Goal: Check status

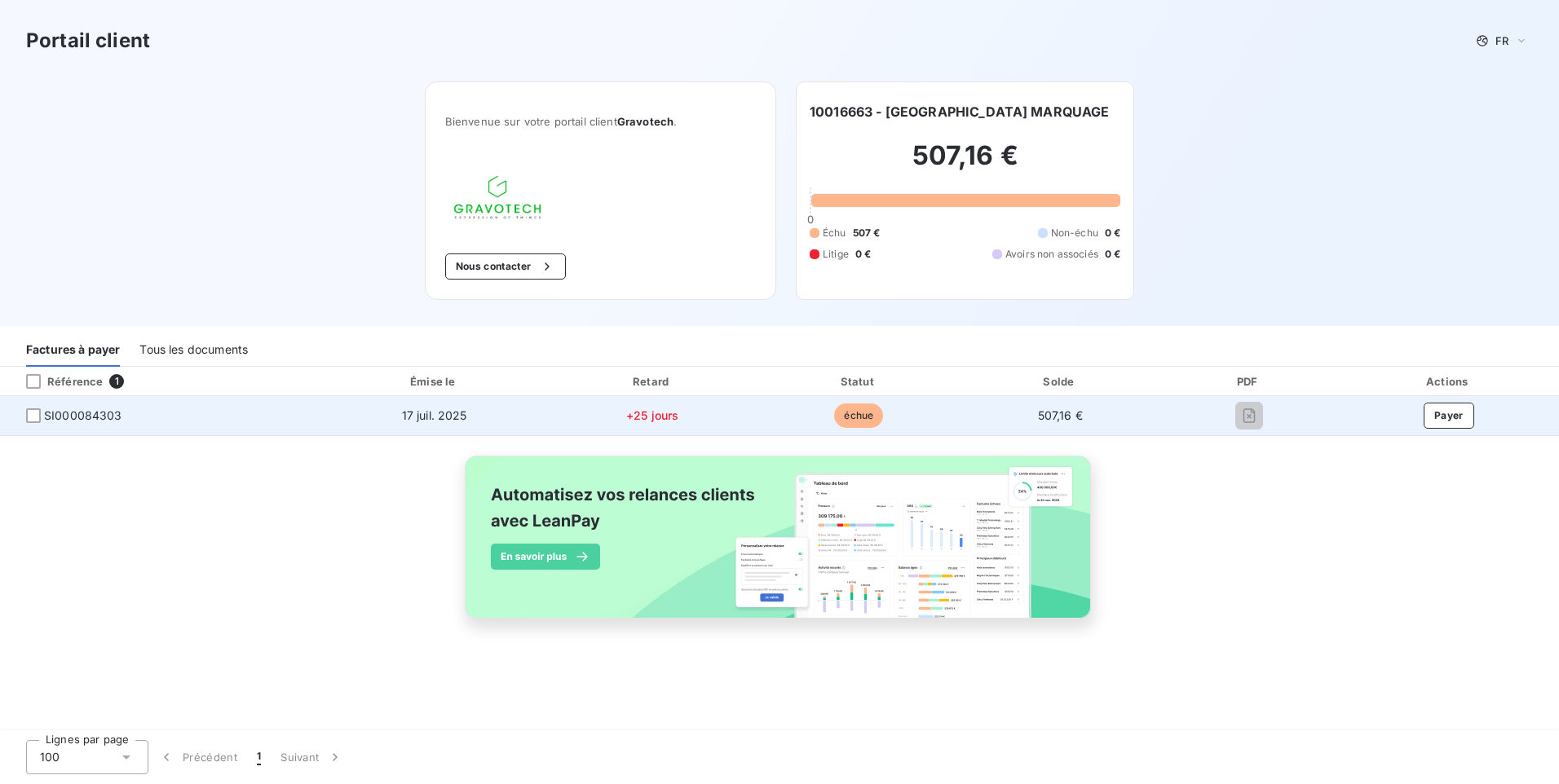
click at [96, 419] on span "SI000084303" at bounding box center [84, 415] width 78 height 16
click at [39, 418] on div at bounding box center [33, 415] width 14 height 14
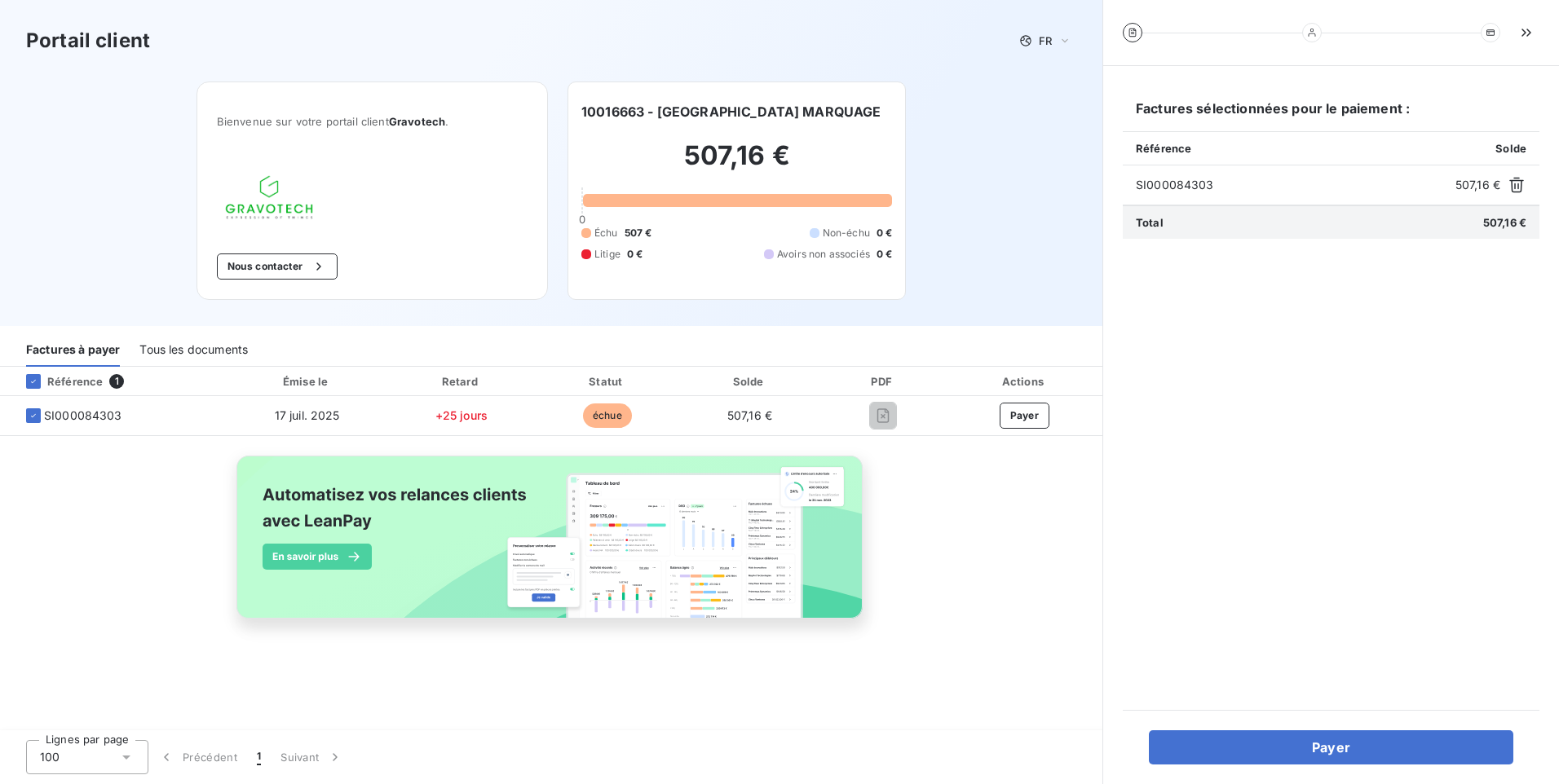
click at [430, 246] on div "Bienvenue sur votre portail client Gravotech . Nous contacter" at bounding box center [372, 191] width 351 height 218
click at [643, 236] on span "507 €" at bounding box center [638, 233] width 28 height 14
click at [1176, 184] on span "SI000084303" at bounding box center [1292, 185] width 313 height 16
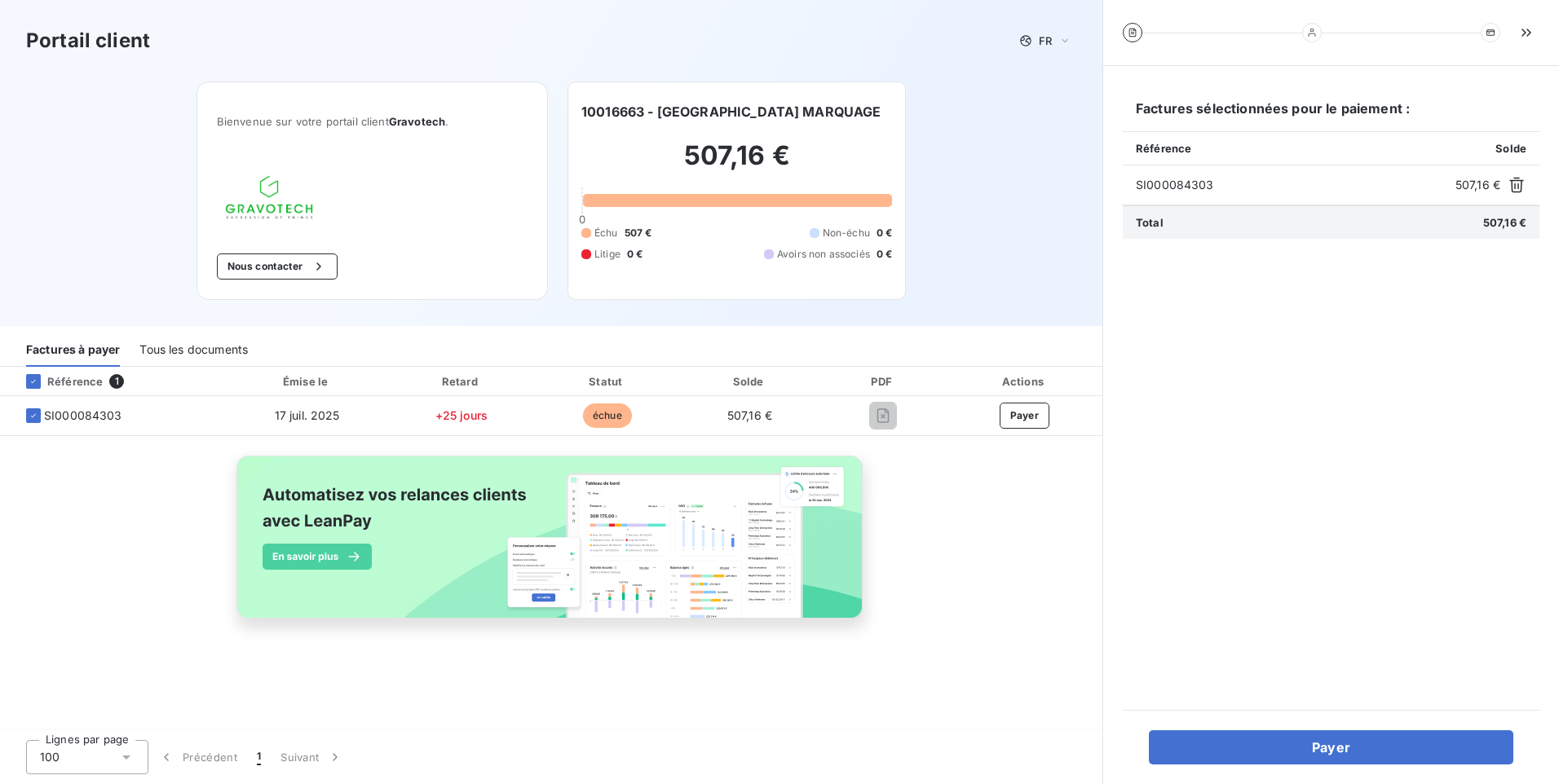
drag, startPoint x: 1176, startPoint y: 184, endPoint x: 1140, endPoint y: 105, distance: 86.8
click at [1140, 105] on h6 "Factures sélectionnées pour le paiement :" at bounding box center [1331, 115] width 417 height 32
click at [713, 486] on img at bounding box center [551, 545] width 659 height 200
